Goal: Task Accomplishment & Management: Complete application form

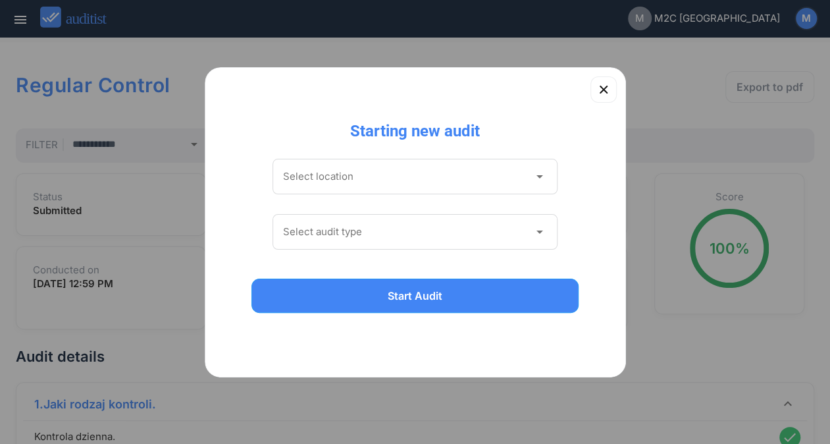
click at [318, 184] on input "Select location" at bounding box center [406, 176] width 246 height 21
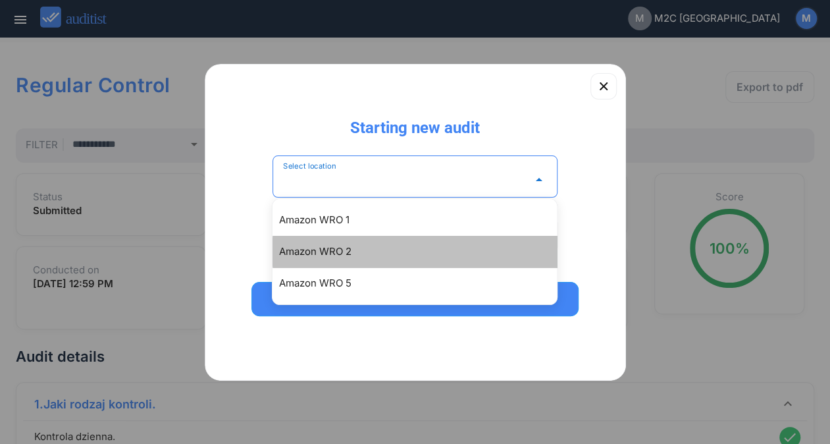
click at [327, 243] on div "Amazon WRO 2" at bounding box center [415, 252] width 284 height 32
type input "**********"
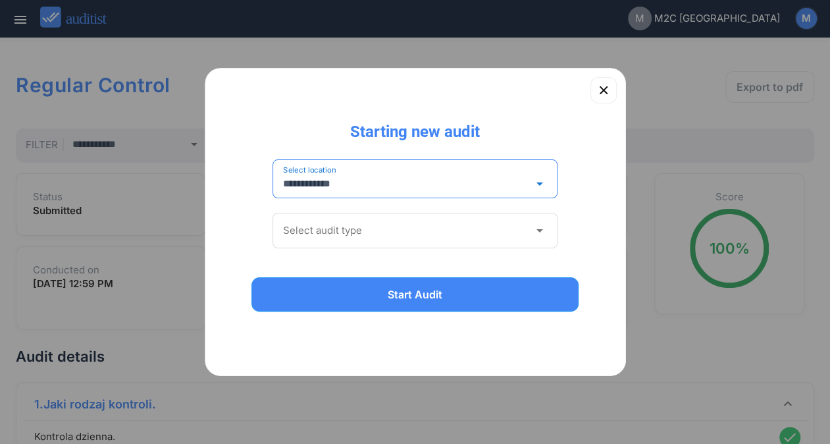
click at [327, 243] on div "Select audit type arrow_drop_down" at bounding box center [416, 231] width 286 height 36
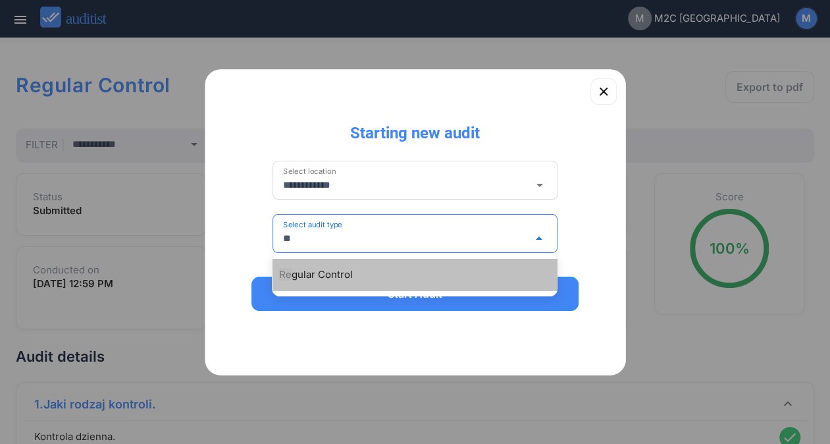
click at [318, 277] on div "Re gular Control" at bounding box center [421, 275] width 284 height 16
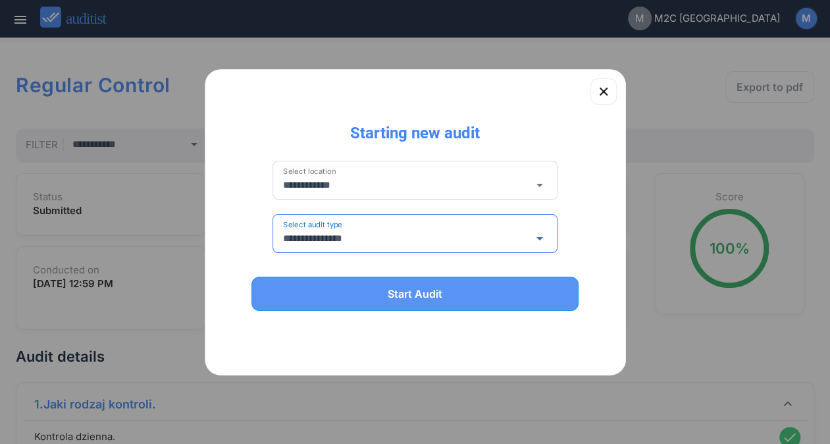
type input "**********"
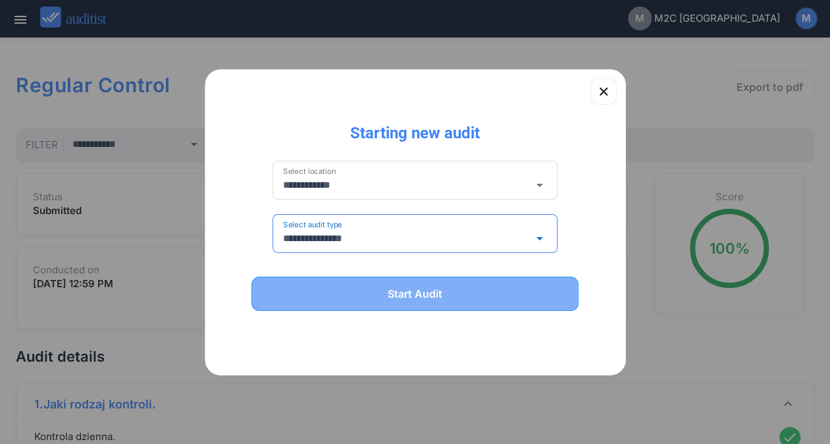
click at [319, 288] on div "Start Audit" at bounding box center [416, 294] width 294 height 16
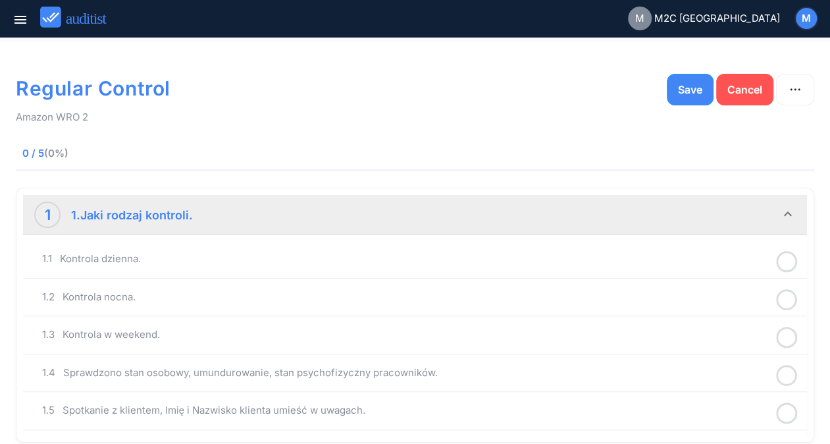
click at [787, 258] on icon at bounding box center [786, 262] width 21 height 26
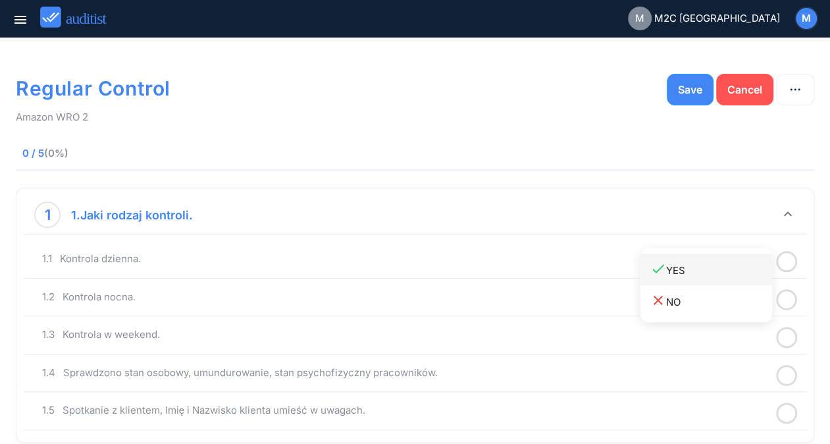
click at [737, 263] on div "done YES" at bounding box center [712, 270] width 122 height 18
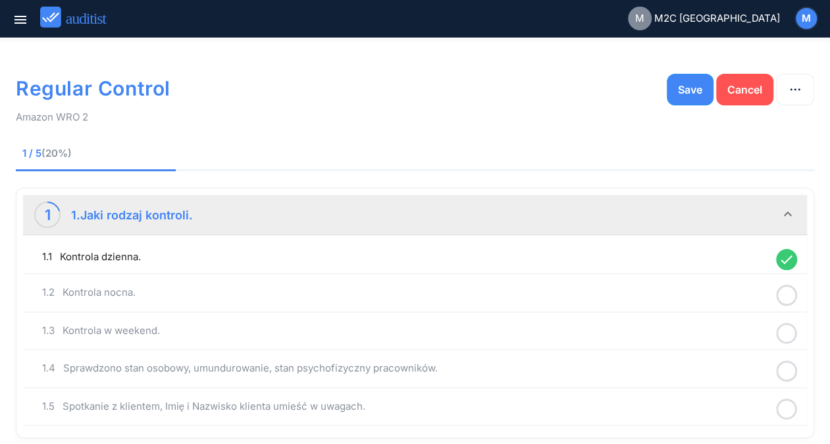
click at [795, 299] on circle at bounding box center [787, 295] width 19 height 19
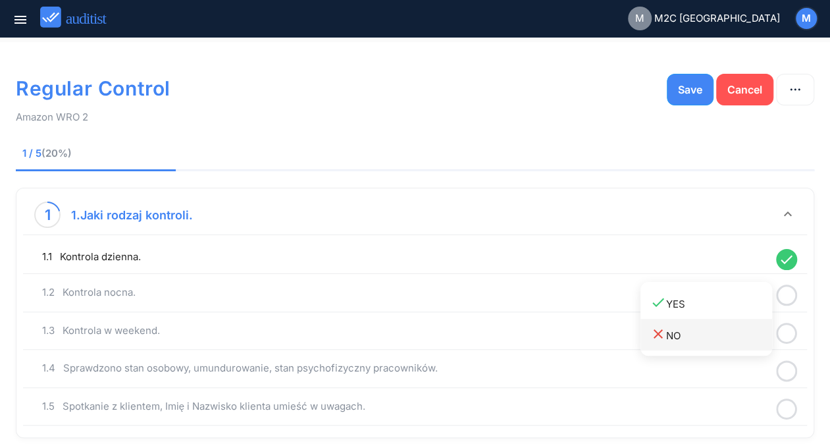
click at [702, 336] on div "close NO" at bounding box center [712, 335] width 122 height 18
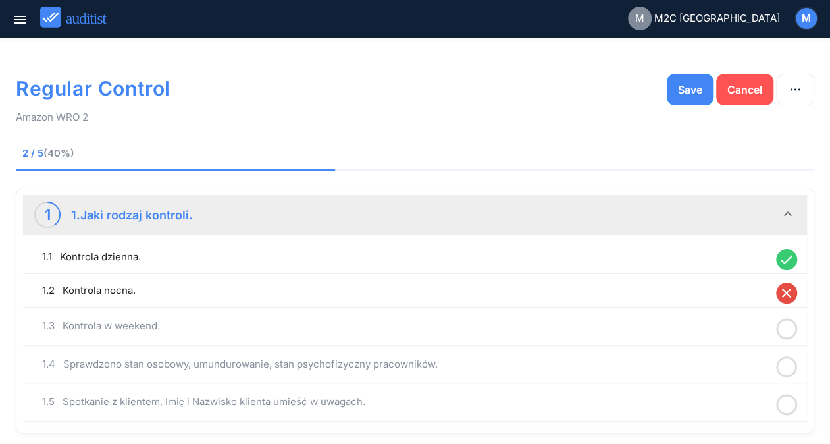
click at [797, 327] on div at bounding box center [787, 329] width 34 height 26
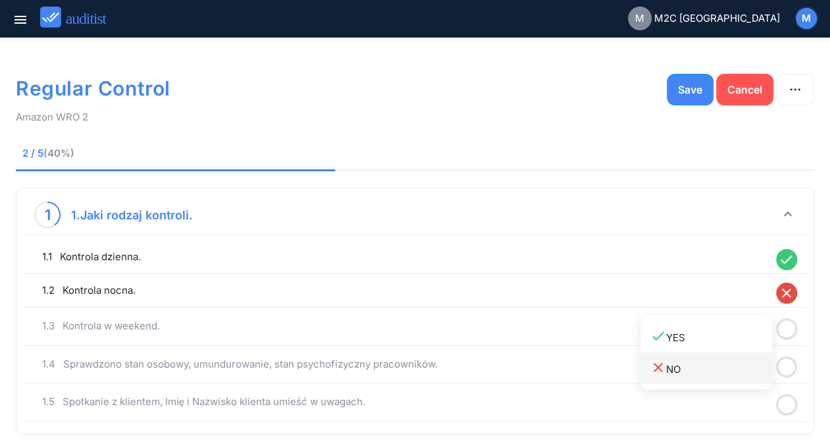
click at [680, 360] on div "close NO" at bounding box center [712, 368] width 122 height 18
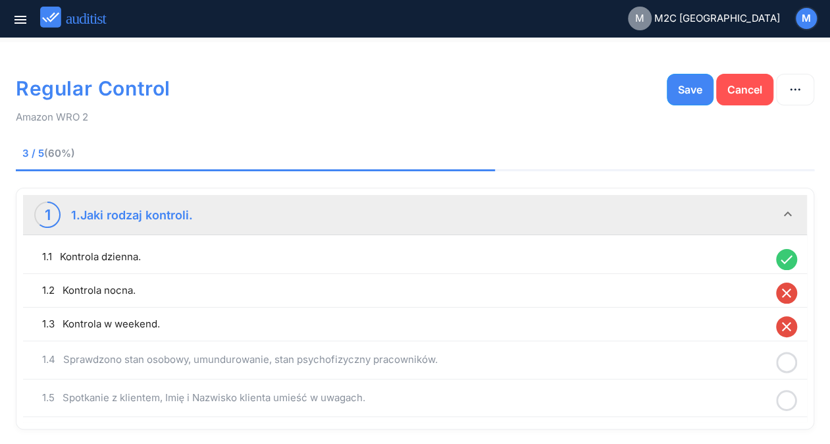
click at [770, 367] on div at bounding box center [787, 363] width 34 height 26
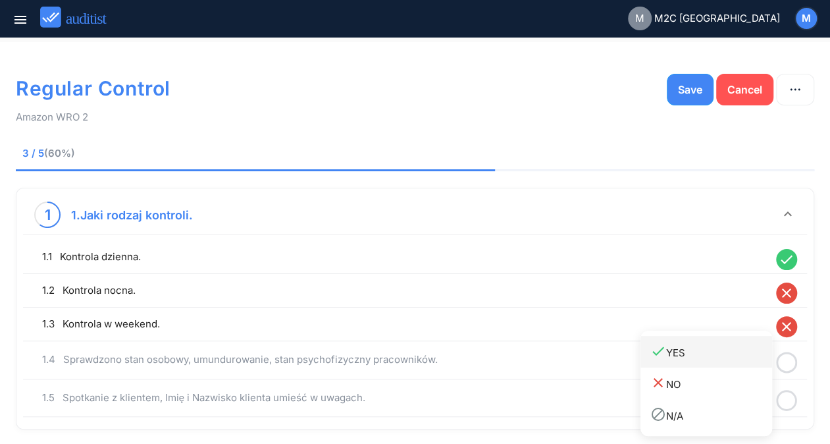
click at [710, 357] on div "done YES" at bounding box center [712, 352] width 122 height 18
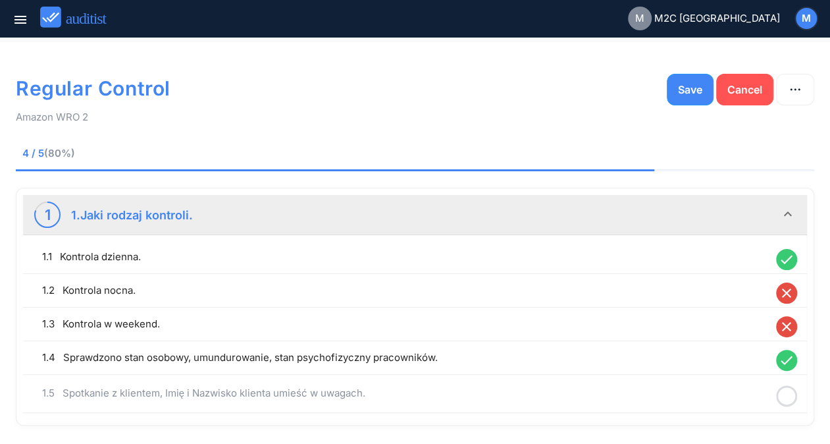
click at [784, 386] on circle at bounding box center [787, 395] width 19 height 19
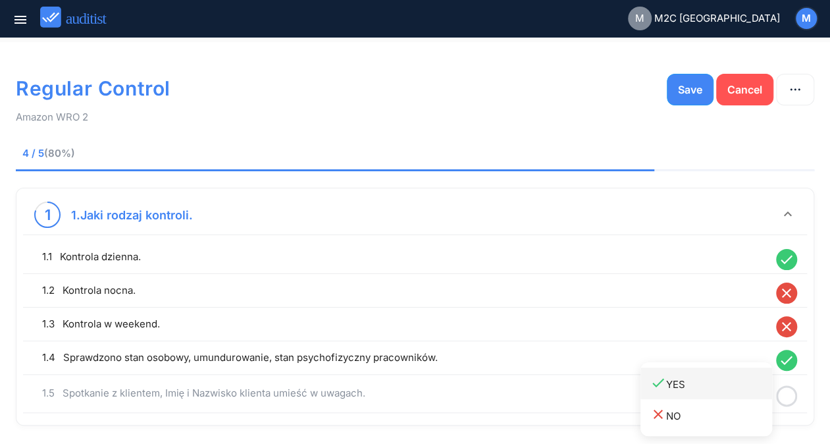
click at [702, 386] on div "done YES" at bounding box center [712, 384] width 122 height 18
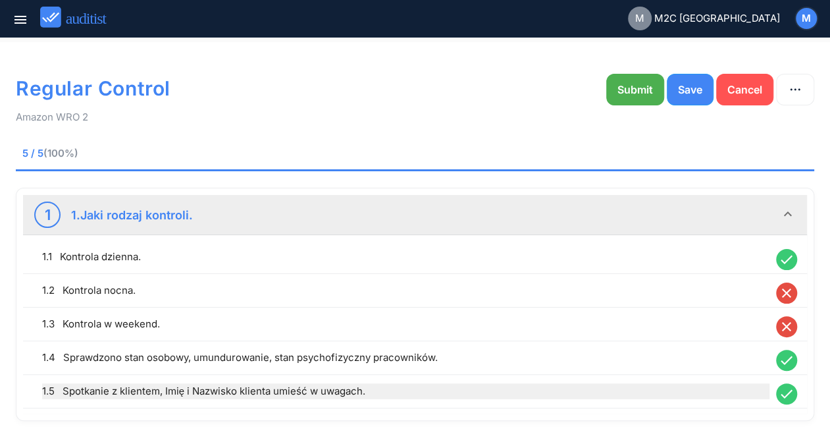
click at [326, 386] on div "1.5 Spotkanie z klientem, Imię i Nazwisko klienta umieść w uwagach." at bounding box center [406, 391] width 728 height 16
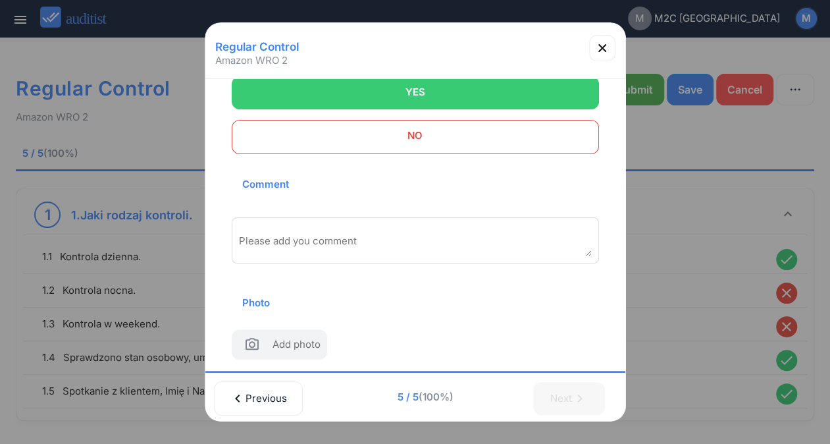
scroll to position [128, 0]
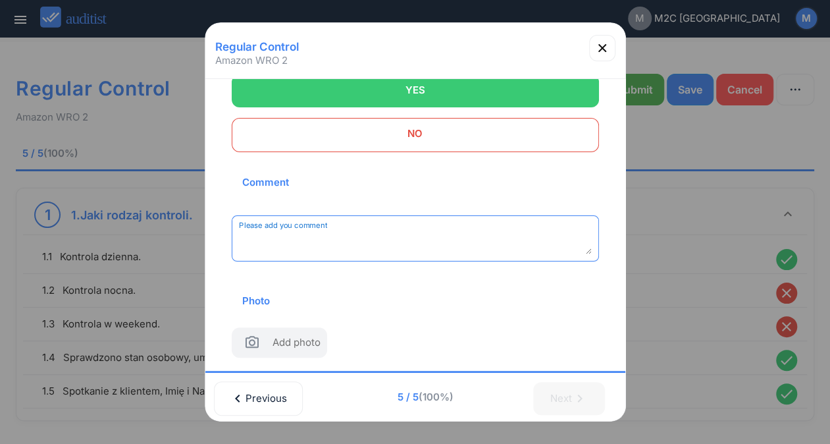
click at [454, 245] on textarea "Please add you comment" at bounding box center [415, 243] width 353 height 22
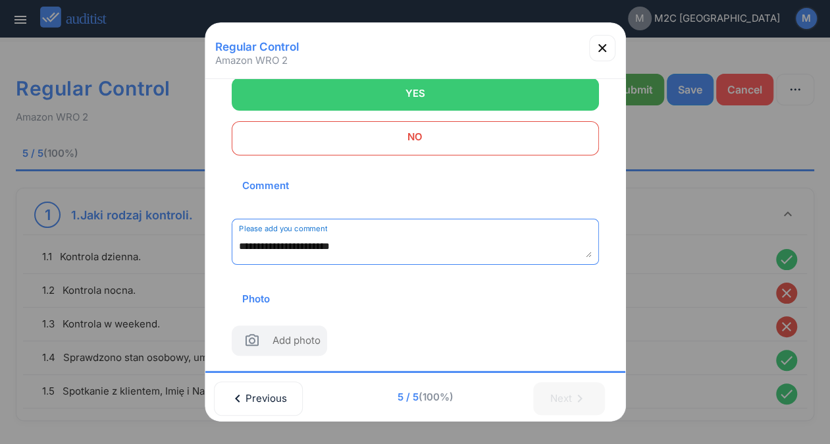
type textarea "**********"
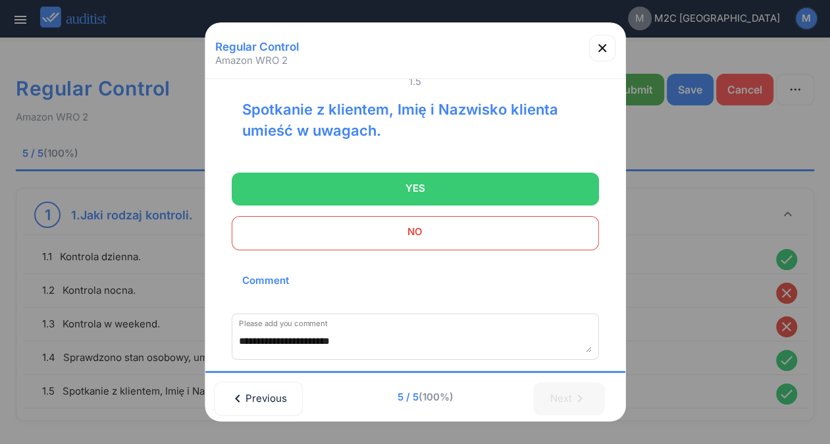
scroll to position [0, 0]
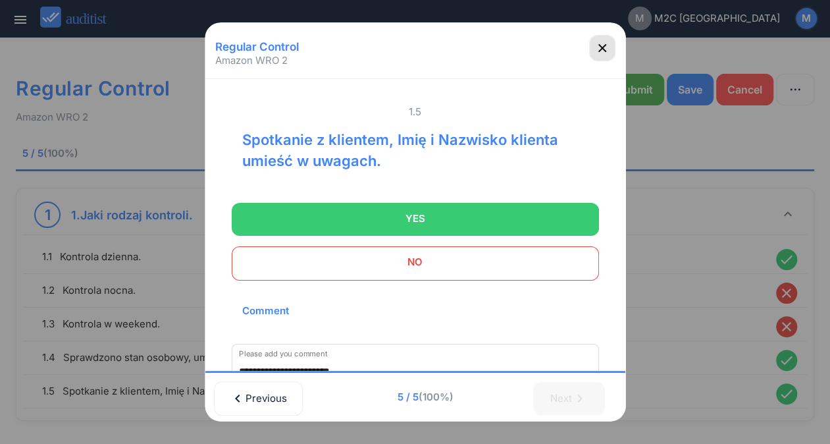
click at [595, 53] on icon "button" at bounding box center [603, 48] width 16 height 16
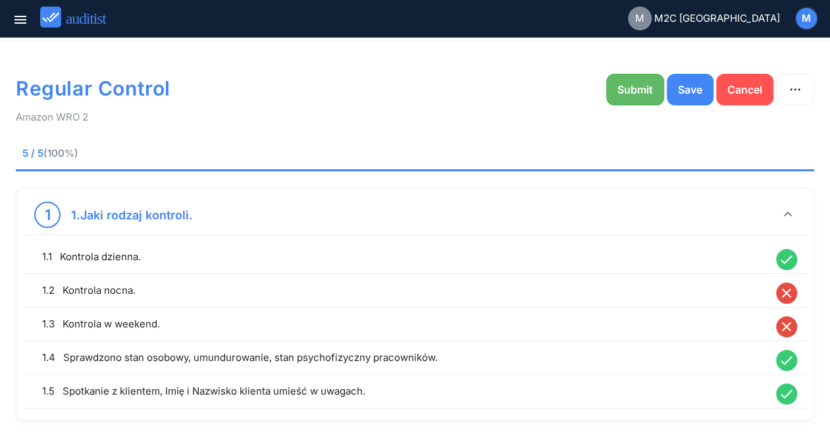
click at [618, 93] on div "Submit" at bounding box center [636, 90] width 36 height 16
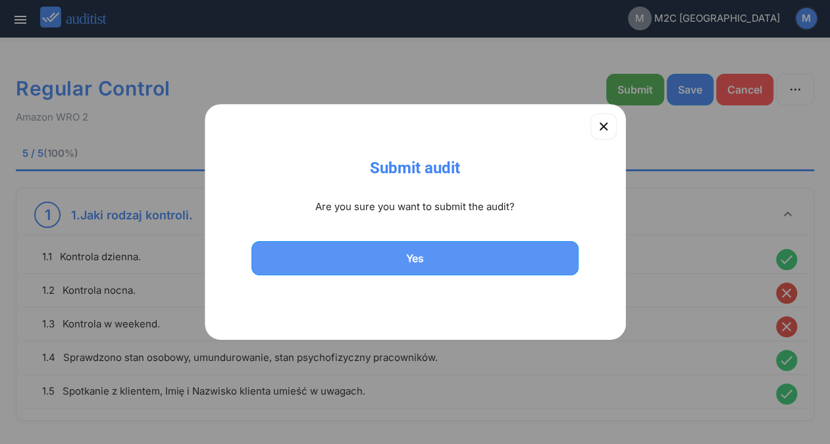
click at [404, 252] on div "Yes" at bounding box center [416, 258] width 294 height 16
